Goal: Task Accomplishment & Management: Manage account settings

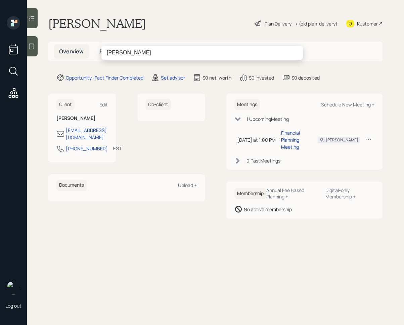
click at [123, 53] on input "[PERSON_NAME]" at bounding box center [201, 53] width 201 height 14
click at [127, 52] on input "[PERSON_NAME]" at bounding box center [201, 53] width 201 height 14
click at [111, 53] on input "ViSaig" at bounding box center [201, 53] width 201 height 14
type input "Vi Saig"
click at [130, 55] on input "Vi Saig" at bounding box center [201, 53] width 201 height 14
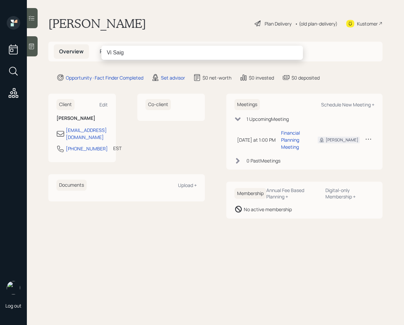
click at [130, 55] on input "Vi Saig" at bounding box center [201, 53] width 201 height 14
type input "V Saig"
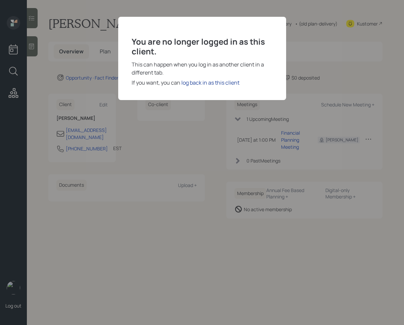
click at [181, 84] on div "log back in as this client" at bounding box center [210, 83] width 58 height 8
